Goal: Check status: Check status

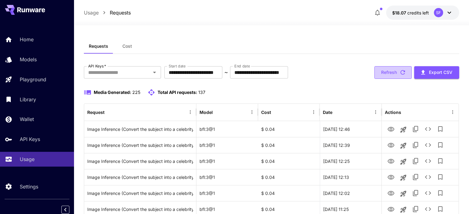
click at [395, 74] on button "Refresh" at bounding box center [392, 72] width 37 height 13
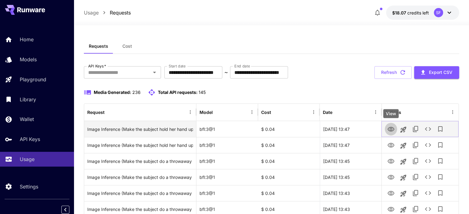
click at [392, 128] on icon "View" at bounding box center [390, 129] width 7 height 7
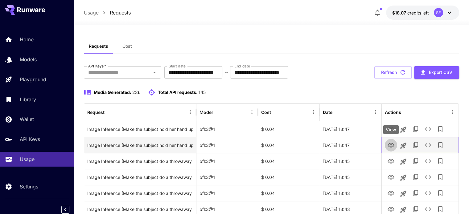
click at [388, 145] on icon "View" at bounding box center [390, 145] width 7 height 5
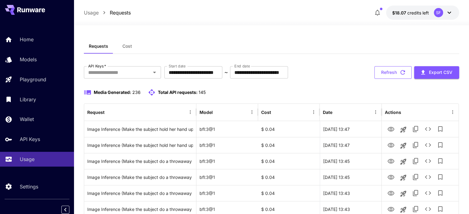
click at [396, 73] on button "Refresh" at bounding box center [392, 72] width 37 height 13
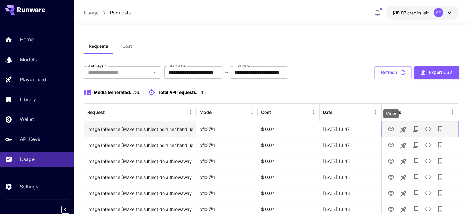
click at [392, 130] on icon "View" at bounding box center [390, 129] width 7 height 7
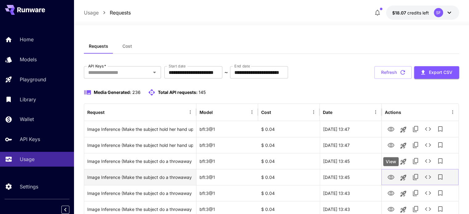
click at [390, 177] on icon "View" at bounding box center [390, 177] width 7 height 7
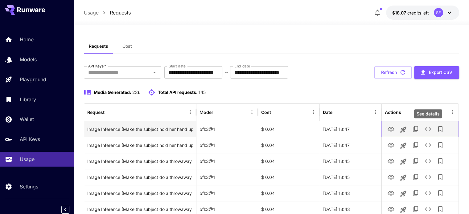
click at [428, 129] on icon "See details" at bounding box center [427, 128] width 7 height 7
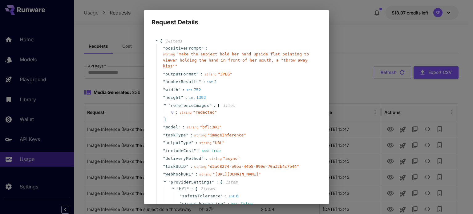
click at [359, 92] on div "Request Details { 14 item s " positivePrompt " : string " Make the subject hold…" at bounding box center [236, 107] width 473 height 214
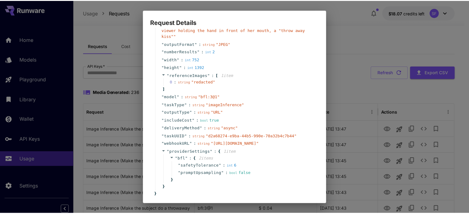
scroll to position [67, 0]
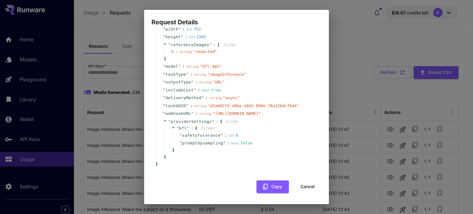
click at [308, 188] on button "Cancel" at bounding box center [308, 187] width 28 height 13
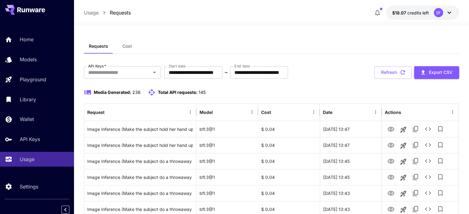
click at [388, 73] on button "Refresh" at bounding box center [392, 72] width 37 height 13
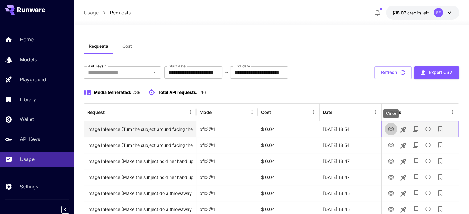
click at [387, 127] on icon "View" at bounding box center [390, 129] width 7 height 7
